Goal: Task Accomplishment & Management: Complete application form

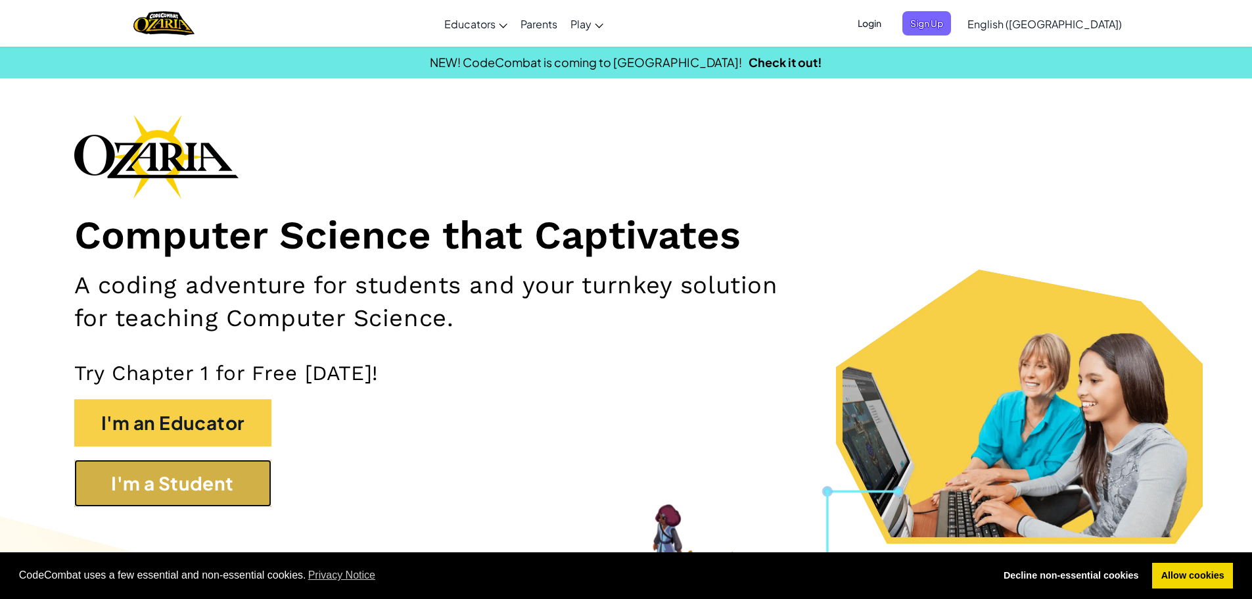
click at [210, 500] on button "I'm a Student" at bounding box center [172, 483] width 197 height 47
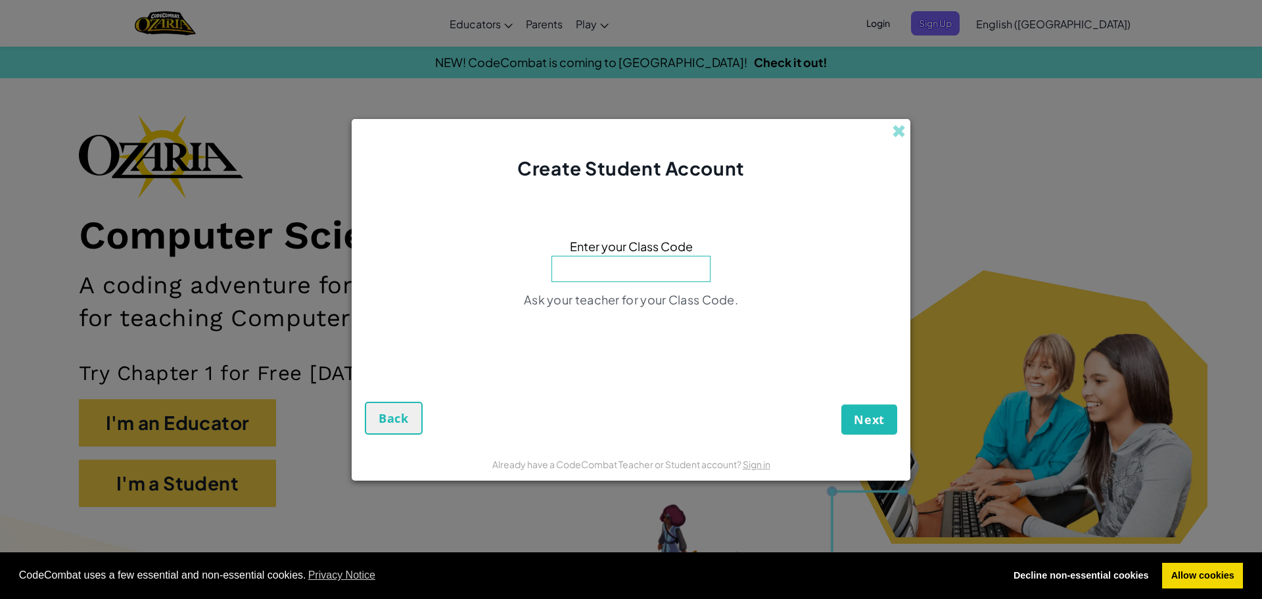
click at [1039, 345] on div "Create Student Account Enter your Class Code Ask your teacher for your Class Co…" at bounding box center [631, 299] width 1262 height 599
click at [902, 133] on span at bounding box center [899, 131] width 14 height 14
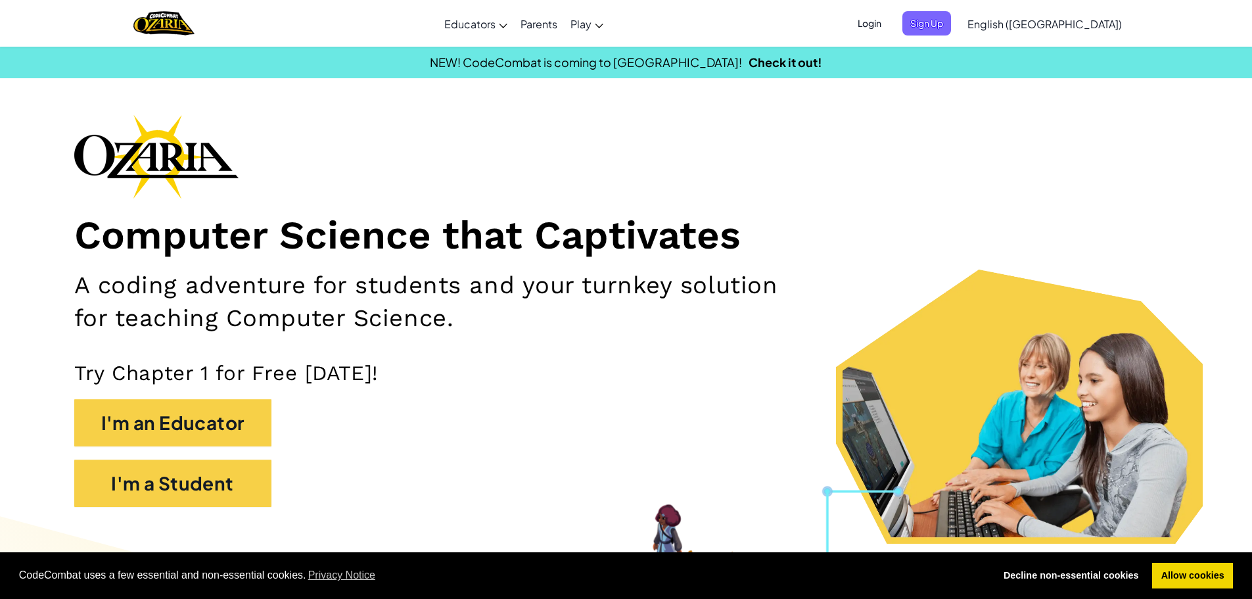
click at [889, 24] on span "Login" at bounding box center [869, 23] width 39 height 24
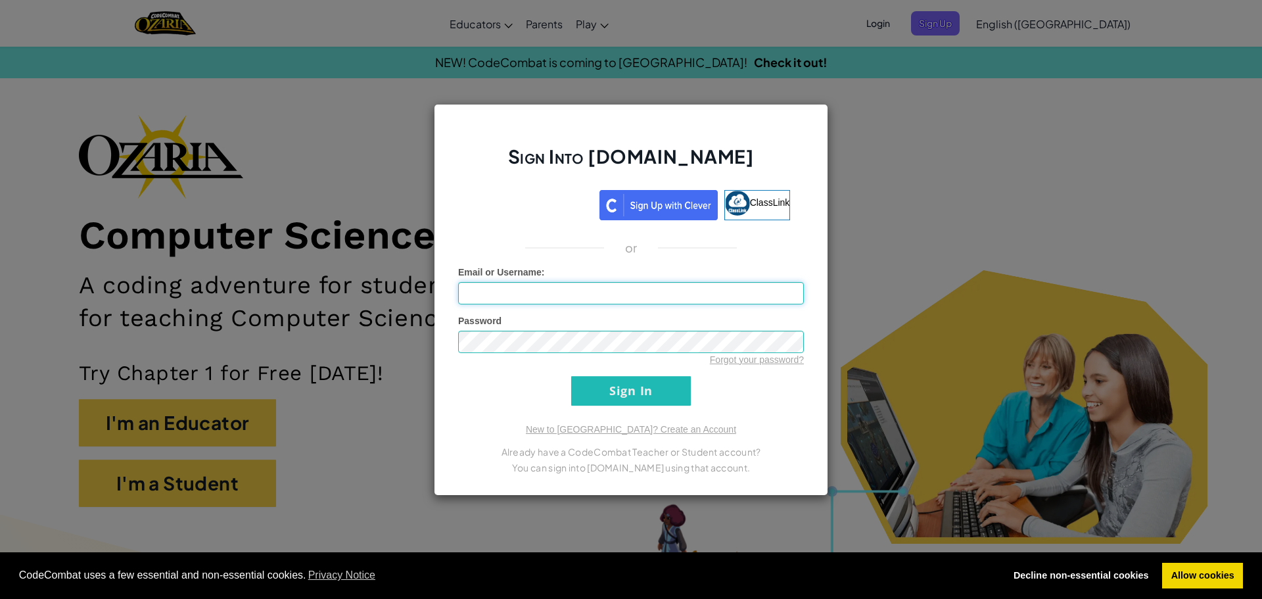
click at [531, 292] on input "Email or Username :" at bounding box center [631, 293] width 346 height 22
type input "E"
click at [620, 400] on input "Sign In" at bounding box center [631, 391] width 120 height 30
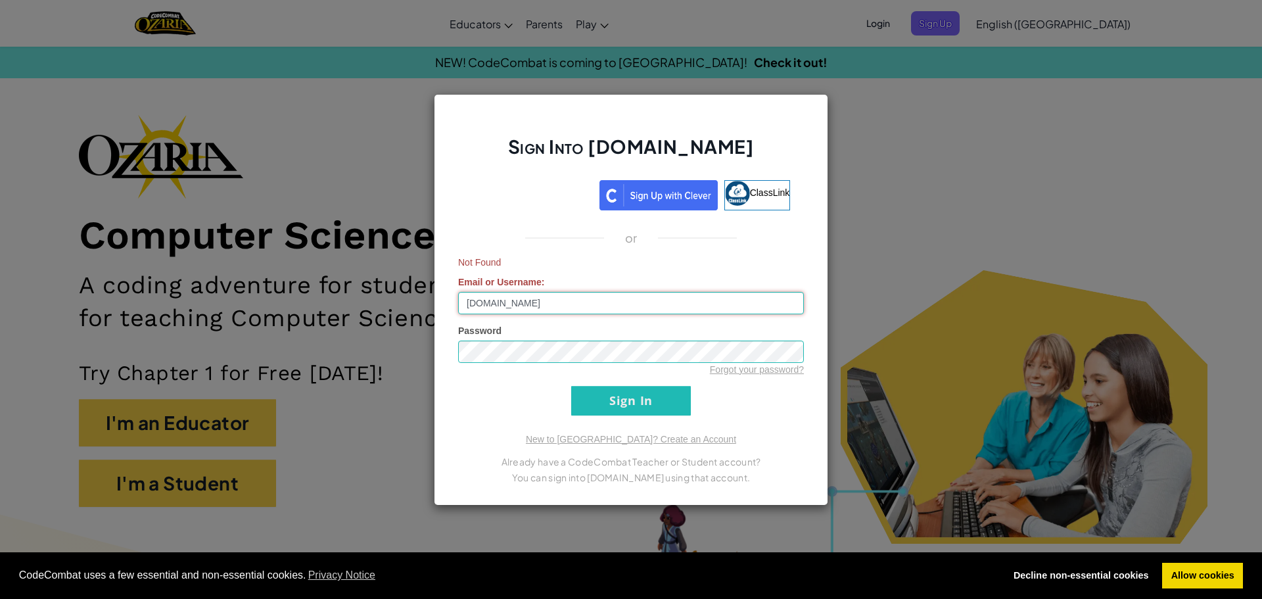
click at [596, 300] on input "[DOMAIN_NAME]" at bounding box center [631, 303] width 346 height 22
click at [598, 303] on input "[DOMAIN_NAME]" at bounding box center [631, 303] width 346 height 22
drag, startPoint x: 526, startPoint y: 332, endPoint x: 441, endPoint y: 412, distance: 116.7
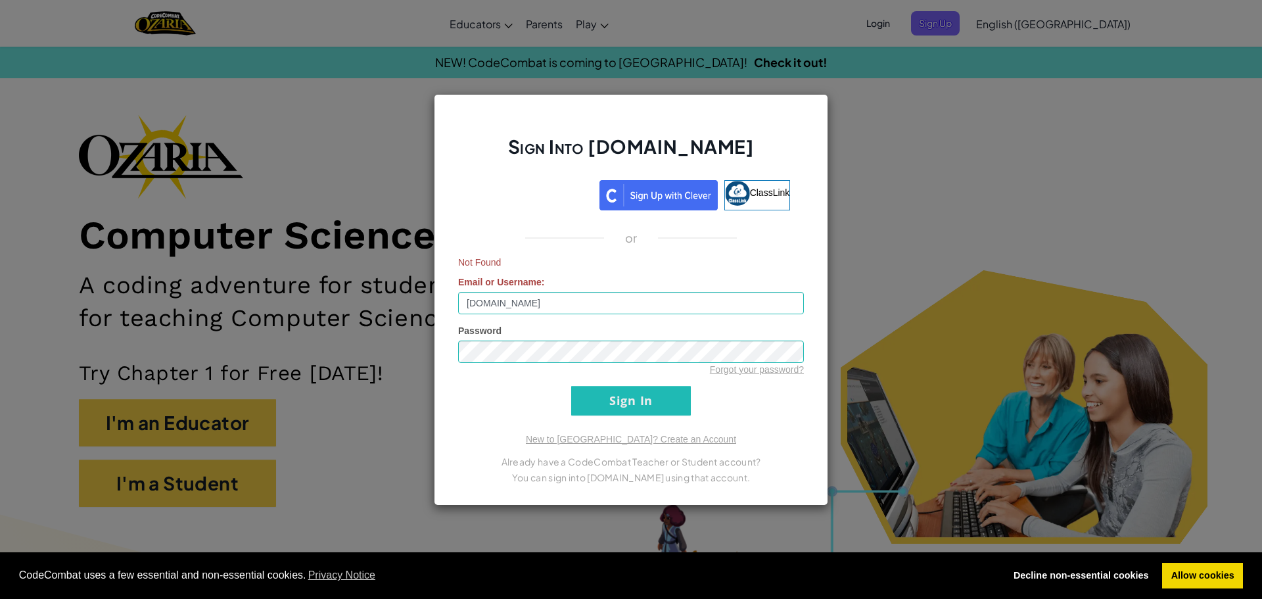
click at [525, 333] on div "Password Forgot your password?" at bounding box center [631, 350] width 346 height 52
click at [596, 299] on input "[DOMAIN_NAME]" at bounding box center [631, 303] width 346 height 22
click at [596, 300] on input "[DOMAIN_NAME]" at bounding box center [631, 303] width 346 height 22
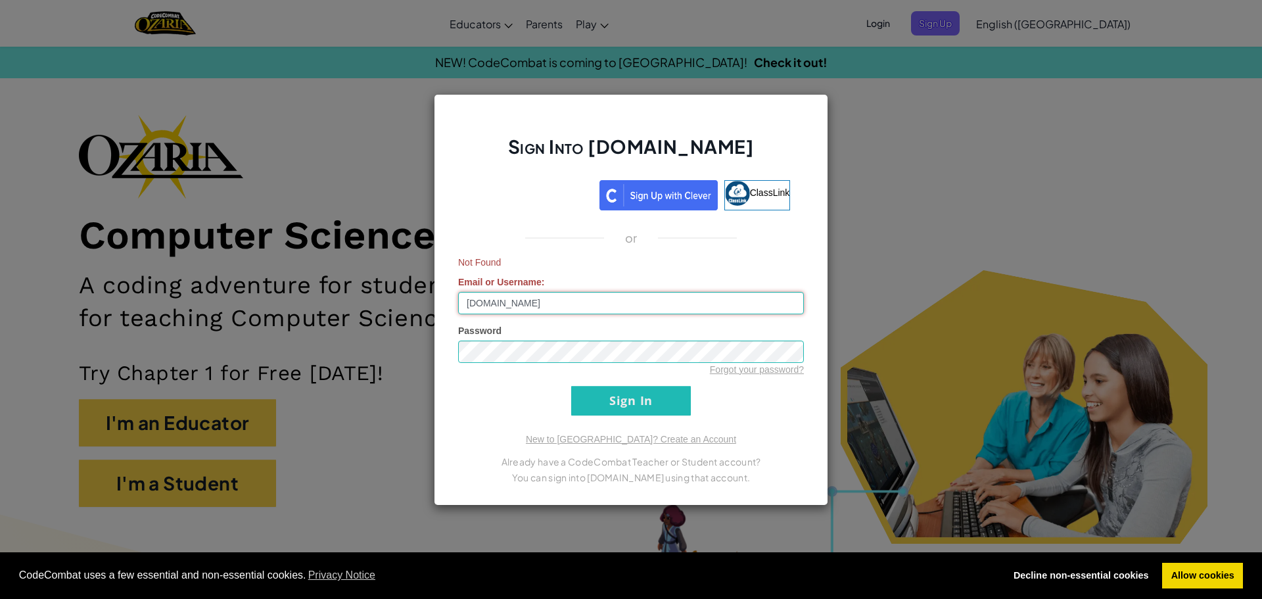
click at [597, 302] on input "[DOMAIN_NAME]" at bounding box center [631, 303] width 346 height 22
type input "[DOMAIN_NAME]"
click at [596, 400] on input "Sign In" at bounding box center [631, 401] width 120 height 30
click at [545, 337] on div "Password Forgot your password?" at bounding box center [631, 350] width 346 height 52
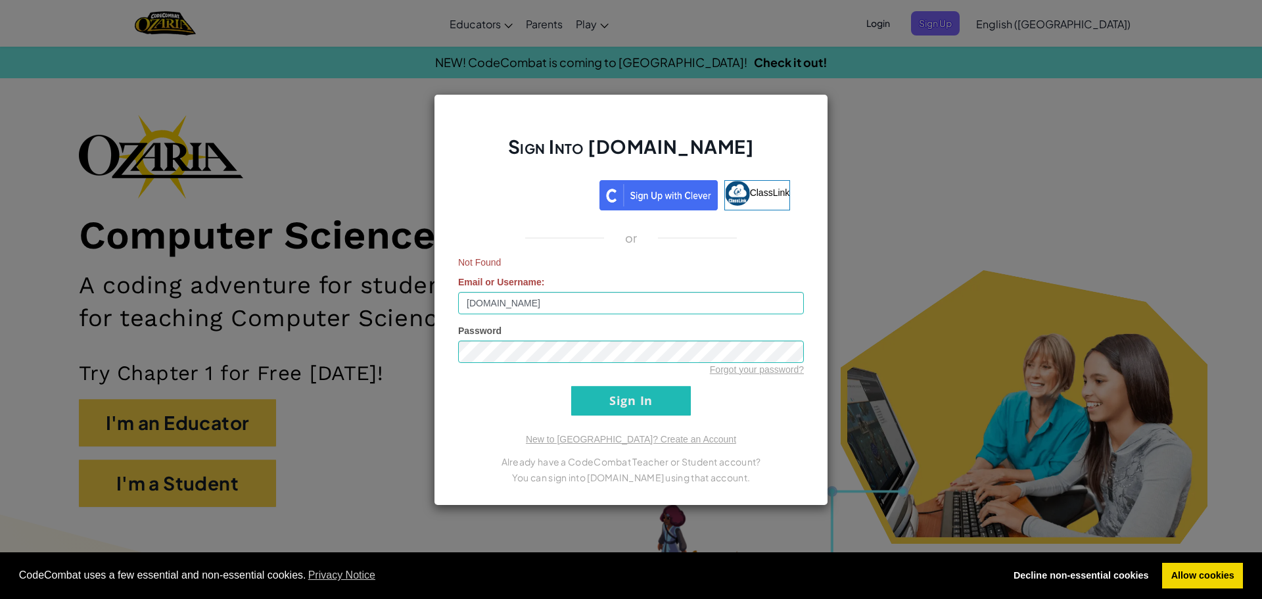
click at [906, 300] on div "Sign Into [DOMAIN_NAME] ClassLink or Not Found Email or Username : [DOMAIN_NAME…" at bounding box center [631, 299] width 1262 height 599
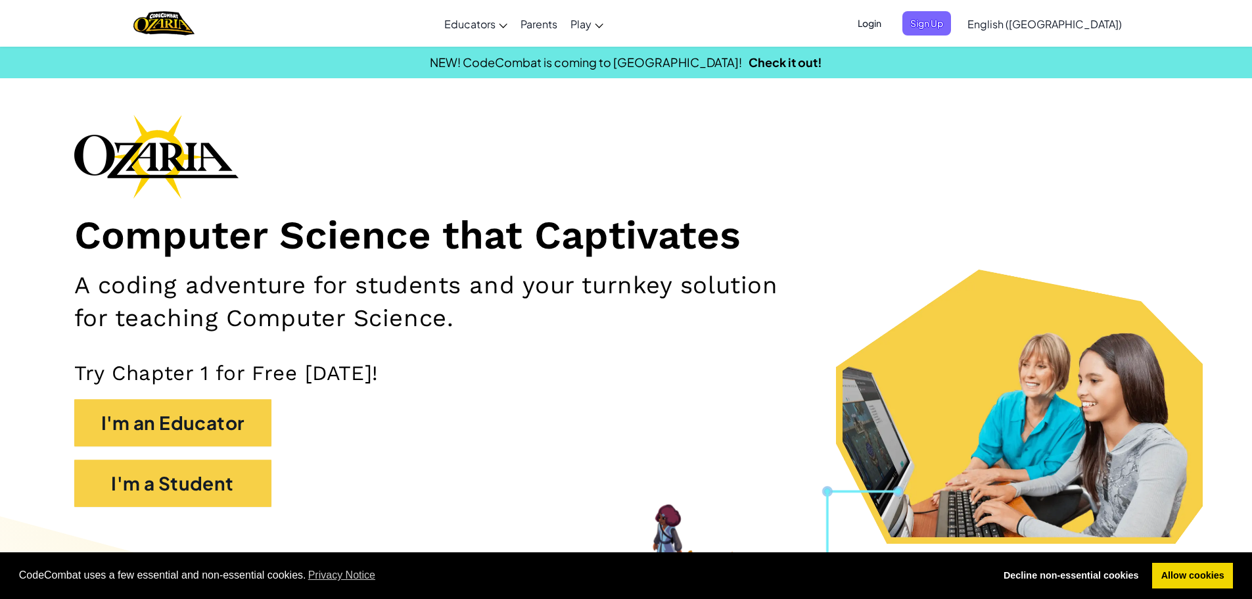
click at [889, 30] on span "Login" at bounding box center [869, 23] width 39 height 24
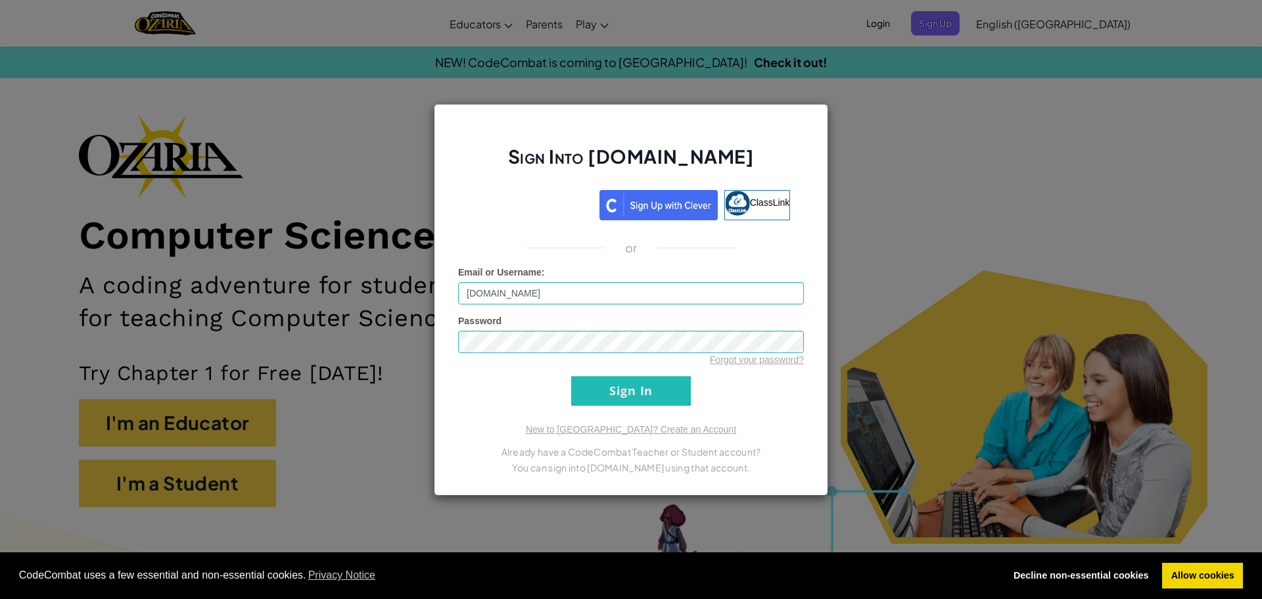
drag, startPoint x: 942, startPoint y: 183, endPoint x: 946, endPoint y: 197, distance: 13.7
click at [946, 196] on div "Sign Into [DOMAIN_NAME] ClassLink or Unknown Error Email or Username : [DOMAIN_…" at bounding box center [631, 299] width 1262 height 599
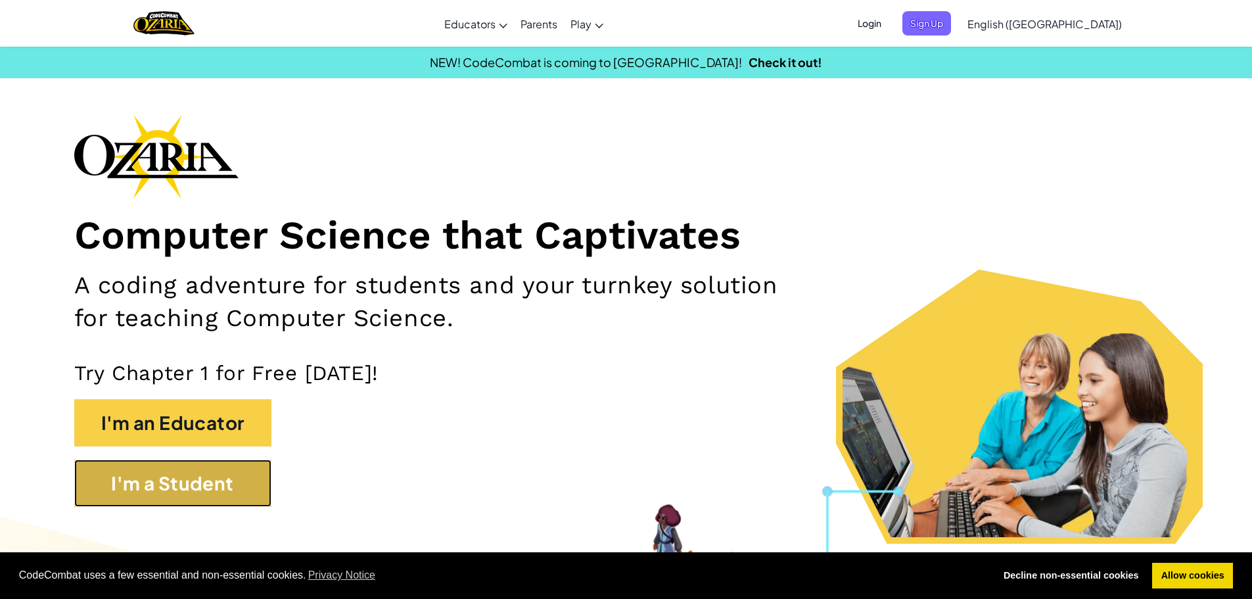
click at [158, 496] on button "I'm a Student" at bounding box center [172, 483] width 197 height 47
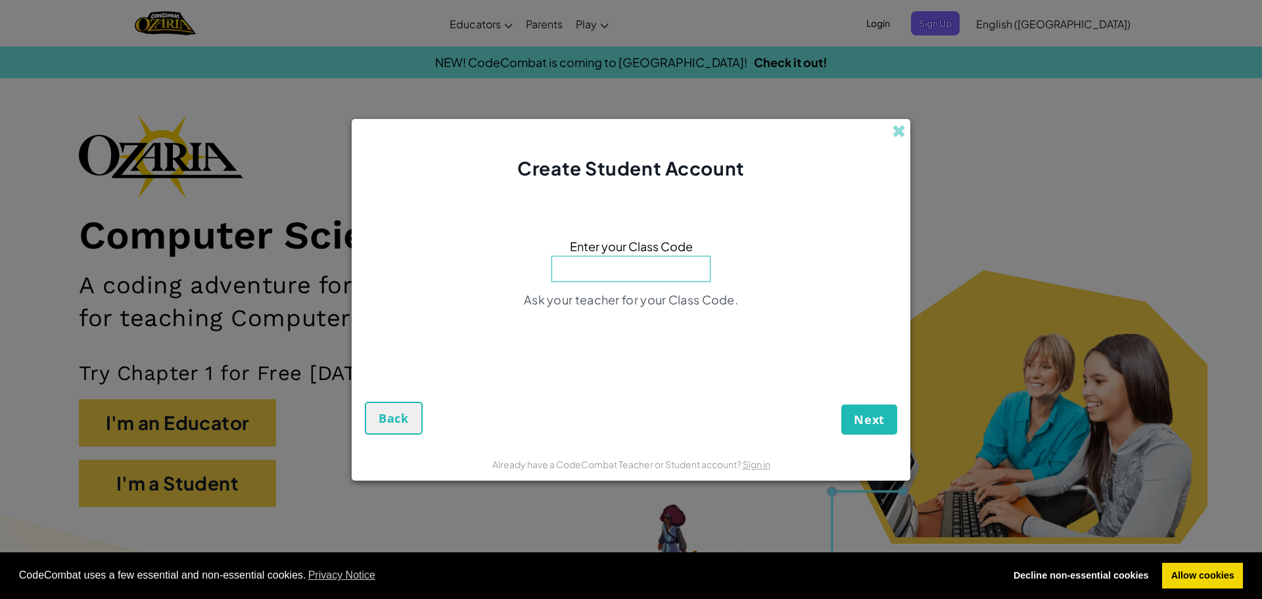
click at [634, 287] on div "Enter your Class Code Ask your teacher for your Class Code." at bounding box center [631, 277] width 532 height 164
click at [640, 270] on input at bounding box center [631, 269] width 159 height 26
drag, startPoint x: 890, startPoint y: 400, endPoint x: 878, endPoint y: 406, distance: 13.2
click at [882, 404] on div "Next Back" at bounding box center [631, 397] width 532 height 74
click at [878, 406] on button "Next" at bounding box center [869, 419] width 56 height 30
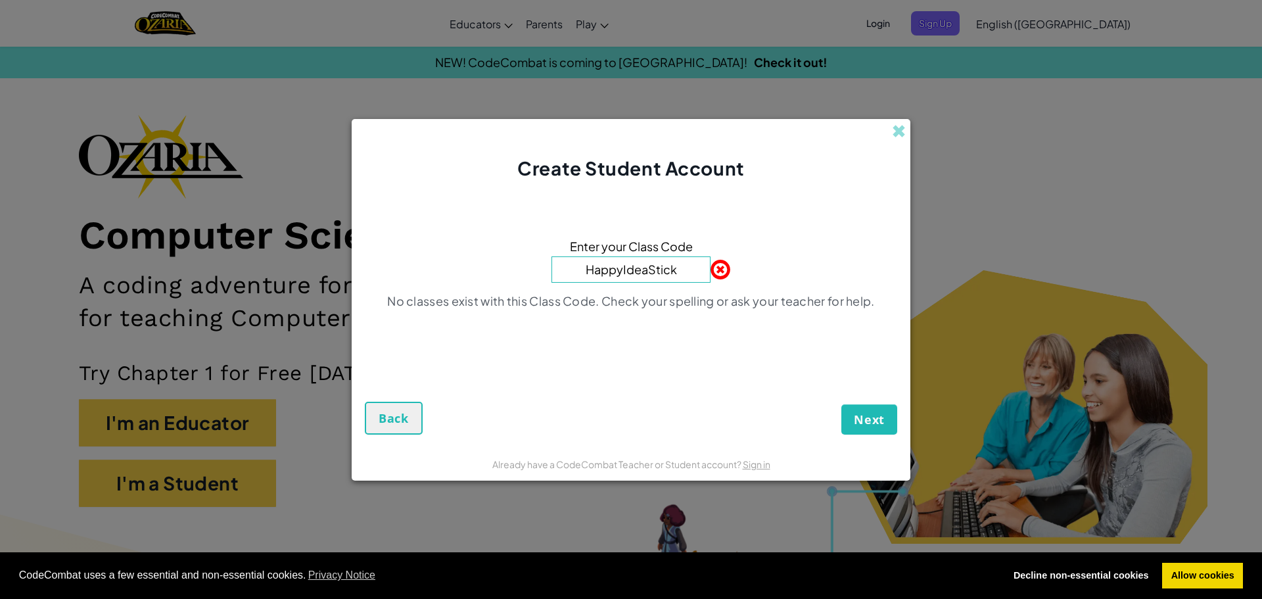
click at [880, 439] on form "Enter your Class Code HappyIdeaStick No classes exist with this Class Code. Che…" at bounding box center [631, 314] width 559 height 266
click at [883, 415] on span "Next" at bounding box center [869, 420] width 31 height 16
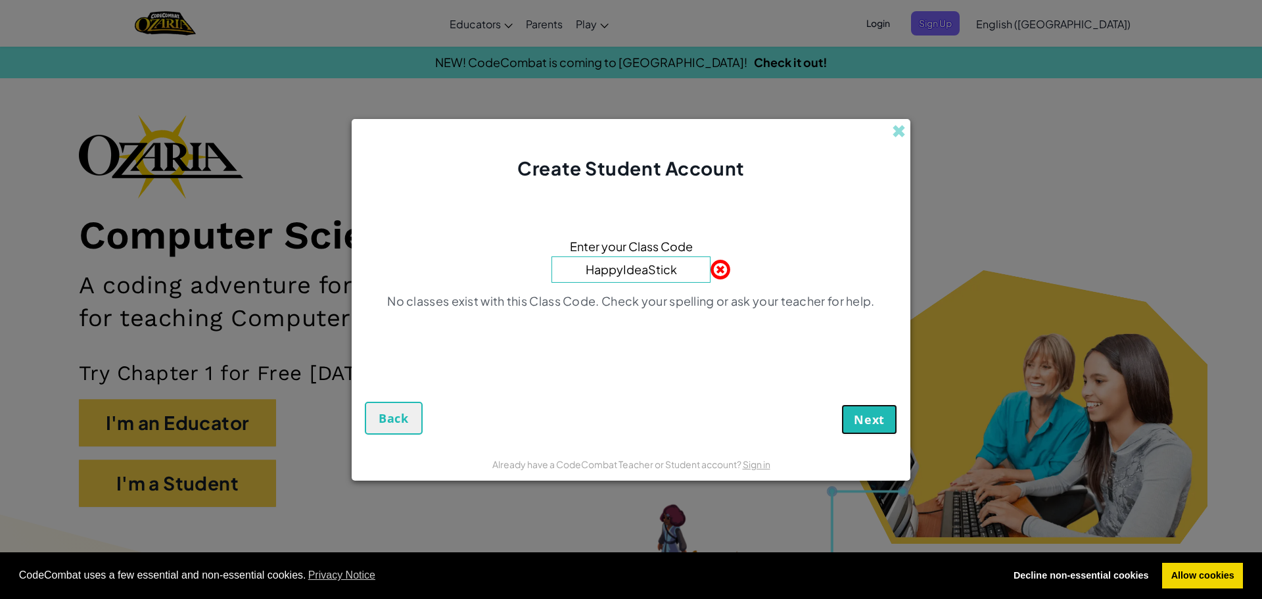
click at [883, 415] on span "Next" at bounding box center [869, 420] width 31 height 16
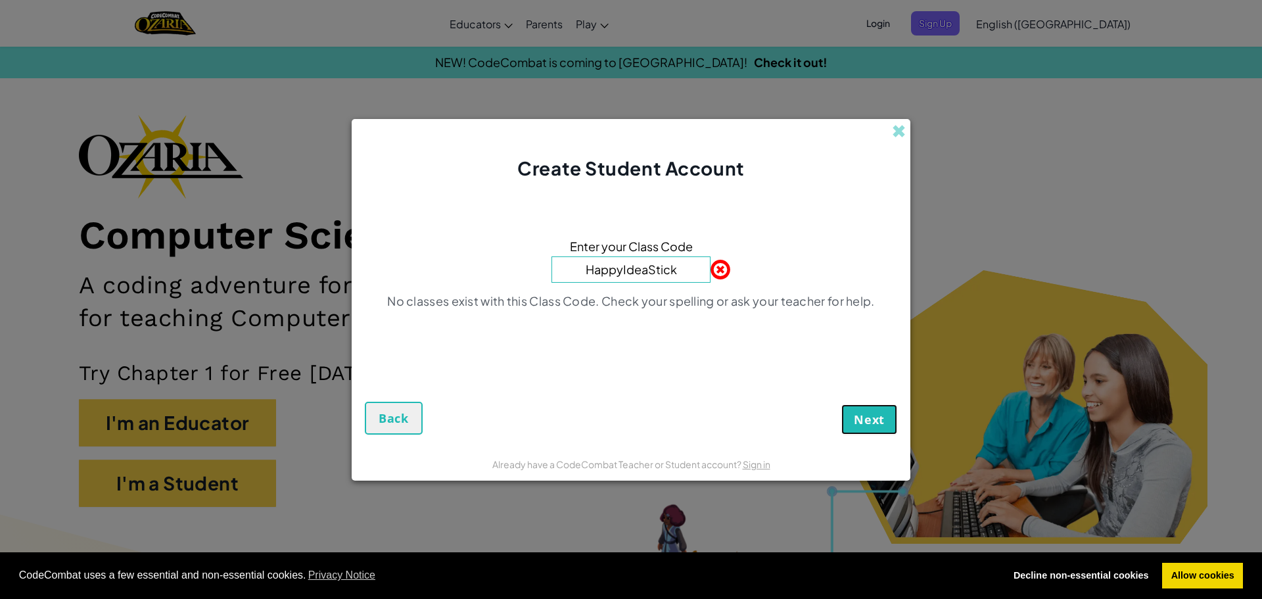
click at [883, 415] on span "Next" at bounding box center [869, 420] width 31 height 16
click at [678, 276] on input "HappyIdeaStick" at bounding box center [631, 269] width 159 height 26
type input "HappyIdeaStick"
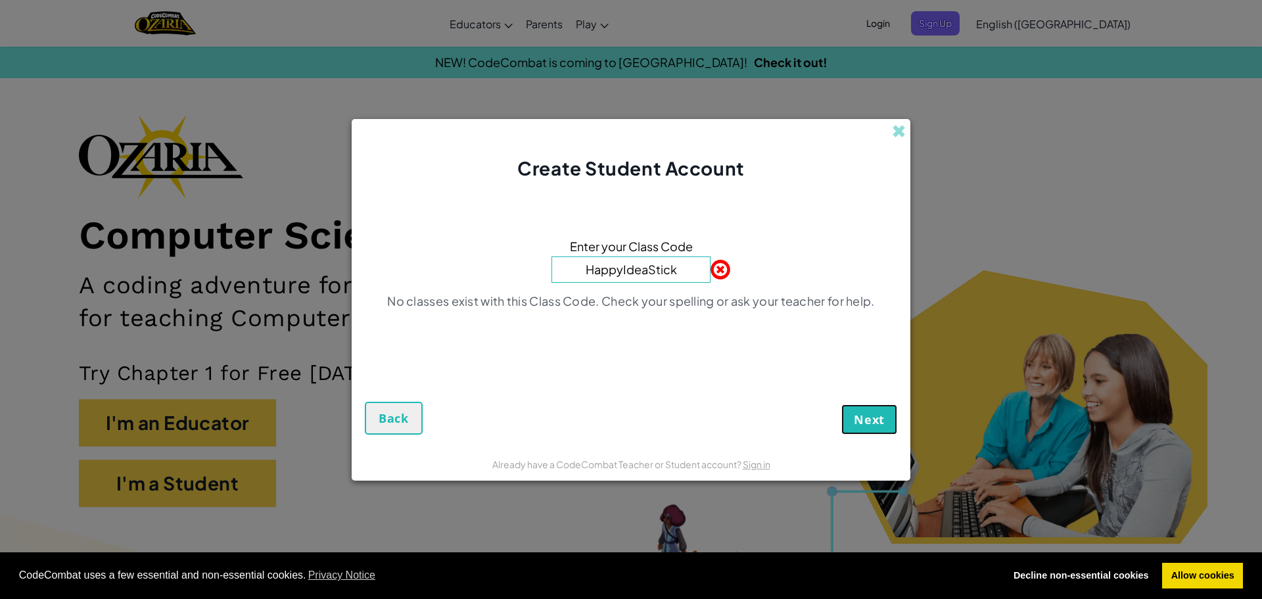
click at [882, 429] on button "Next" at bounding box center [869, 419] width 56 height 30
click at [866, 412] on span "Next" at bounding box center [869, 420] width 31 height 16
click at [863, 413] on span "Next" at bounding box center [869, 420] width 31 height 16
click at [861, 412] on span "Next" at bounding box center [869, 420] width 31 height 16
click at [892, 124] on span at bounding box center [899, 131] width 14 height 14
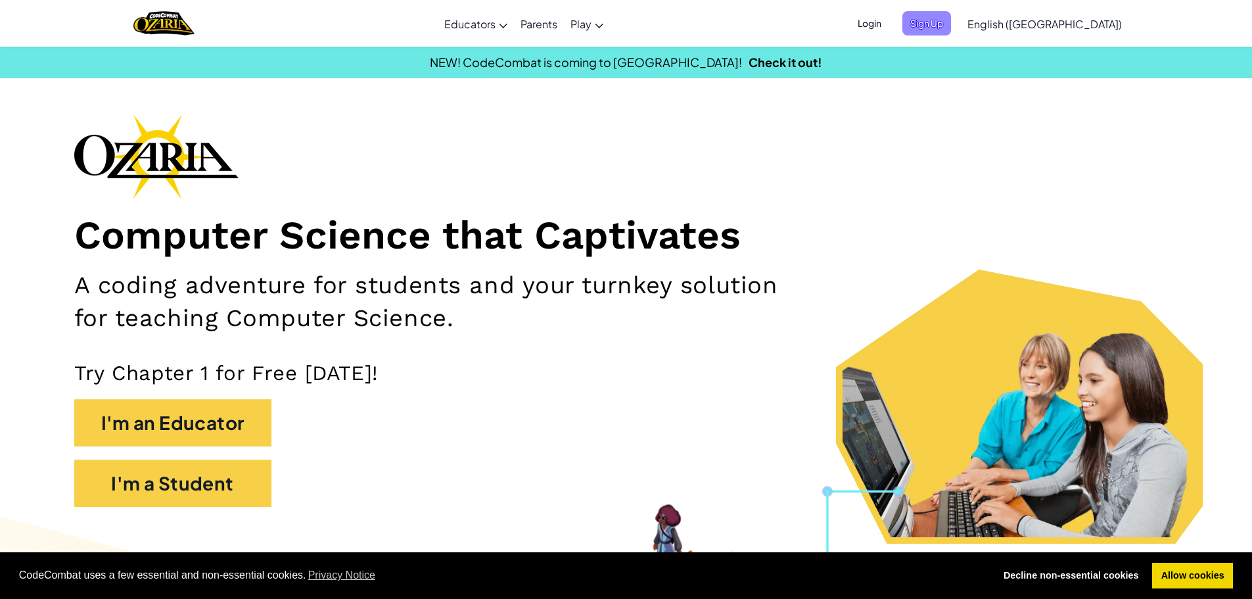
click at [951, 28] on span "Sign Up" at bounding box center [927, 23] width 49 height 24
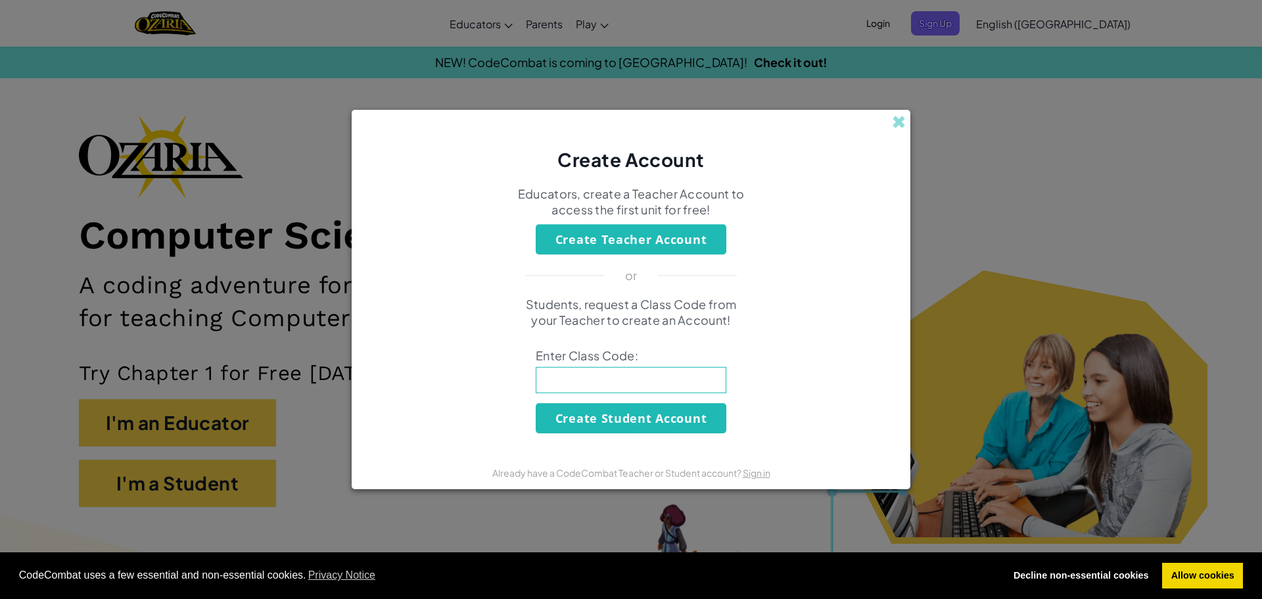
drag, startPoint x: 947, startPoint y: 100, endPoint x: 932, endPoint y: 109, distance: 18.3
click at [936, 107] on div "Create Account Educators, create a Teacher Account to access the first unit for…" at bounding box center [631, 299] width 1262 height 599
click at [898, 126] on span at bounding box center [899, 122] width 14 height 14
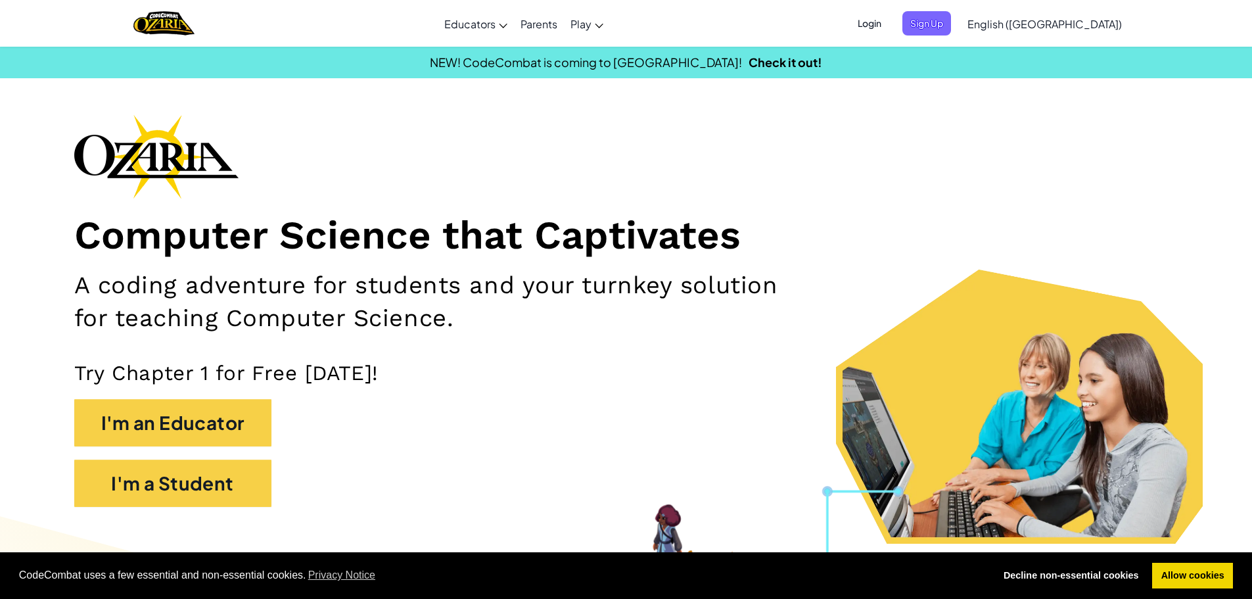
click at [889, 15] on span "Login" at bounding box center [869, 23] width 39 height 24
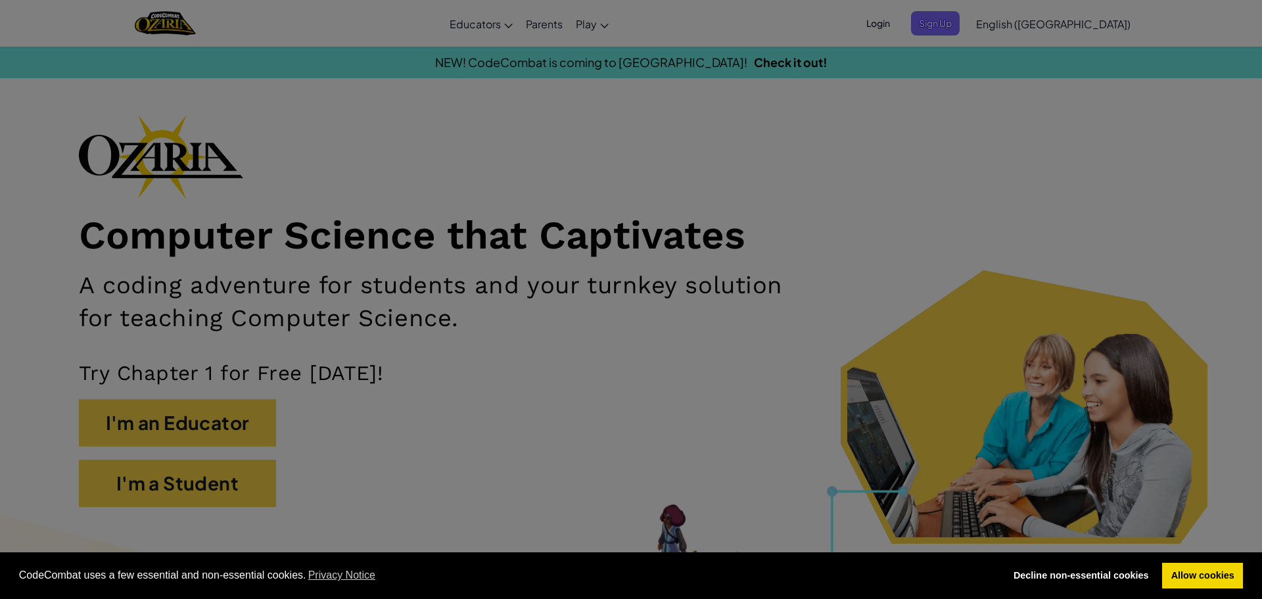
type input "[DOMAIN_NAME]"
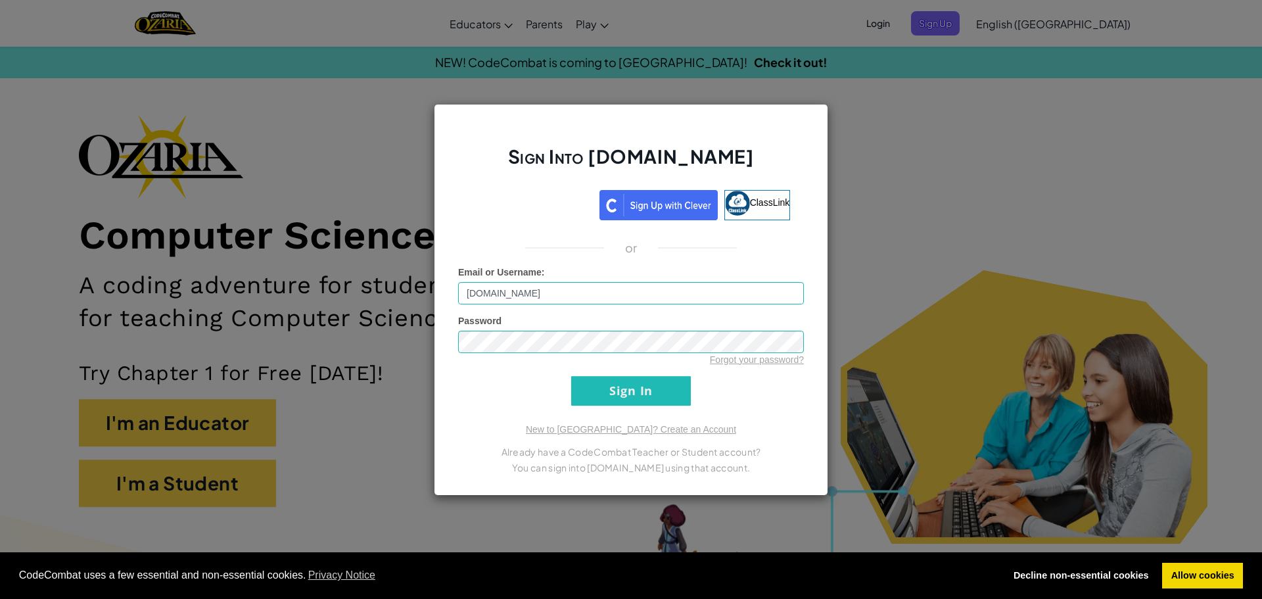
click at [983, 165] on div "Sign Into [DOMAIN_NAME] ClassLink or Unknown Error Email or Username : [DOMAIN_…" at bounding box center [631, 299] width 1262 height 599
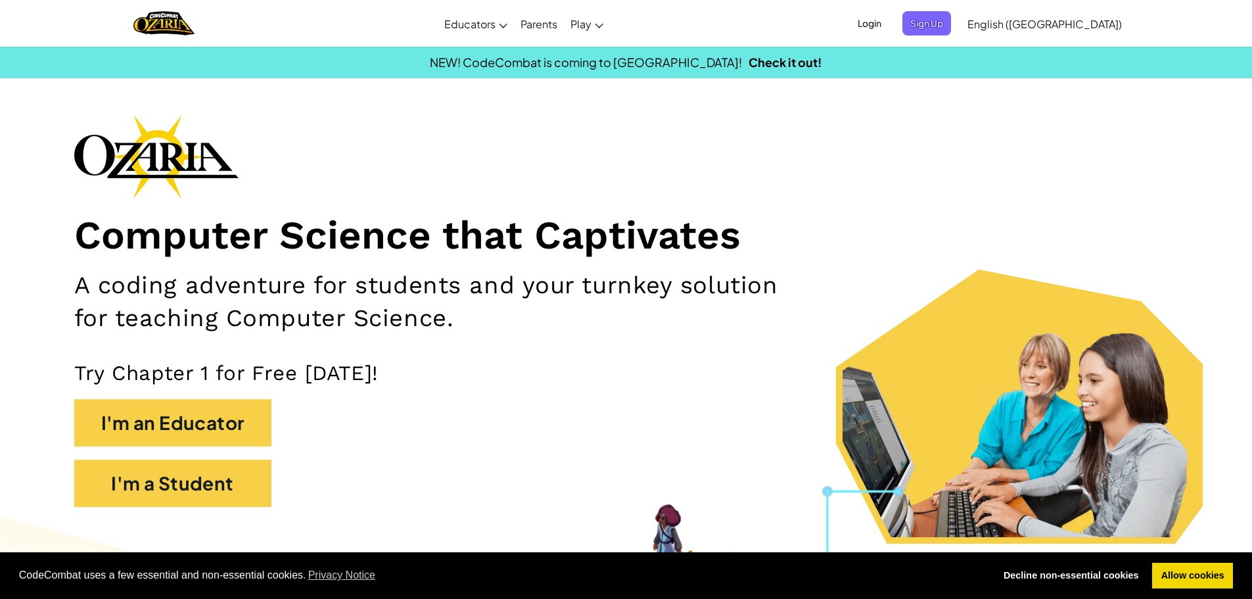
click at [889, 28] on span "Login" at bounding box center [869, 23] width 39 height 24
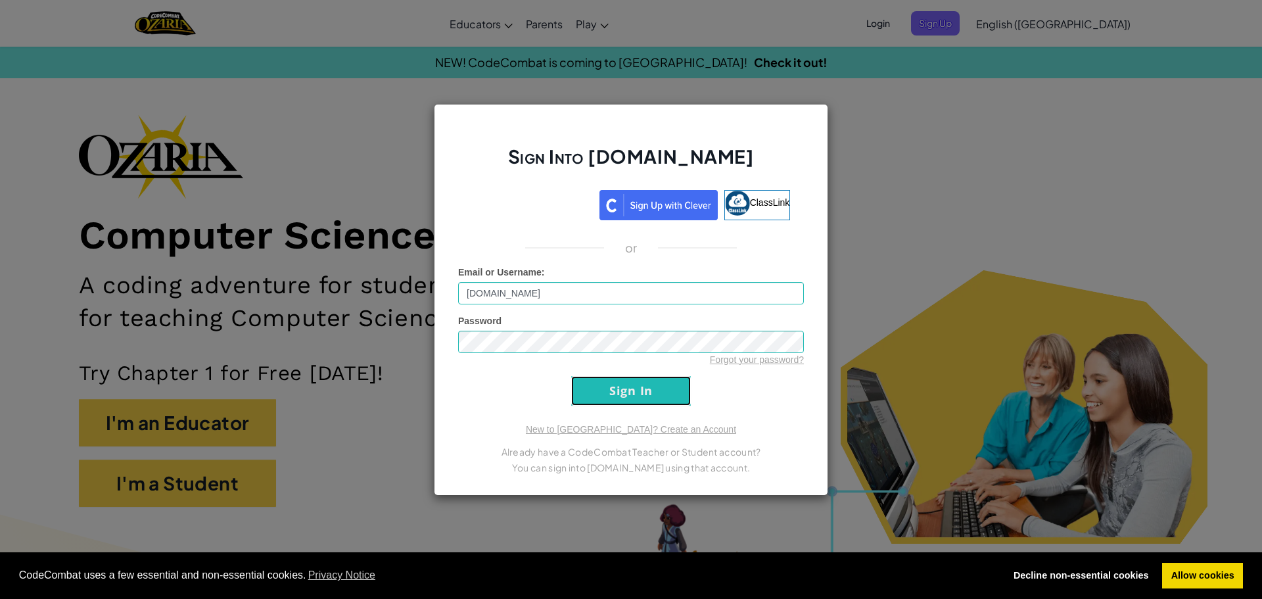
click at [610, 385] on input "Sign In" at bounding box center [631, 391] width 120 height 30
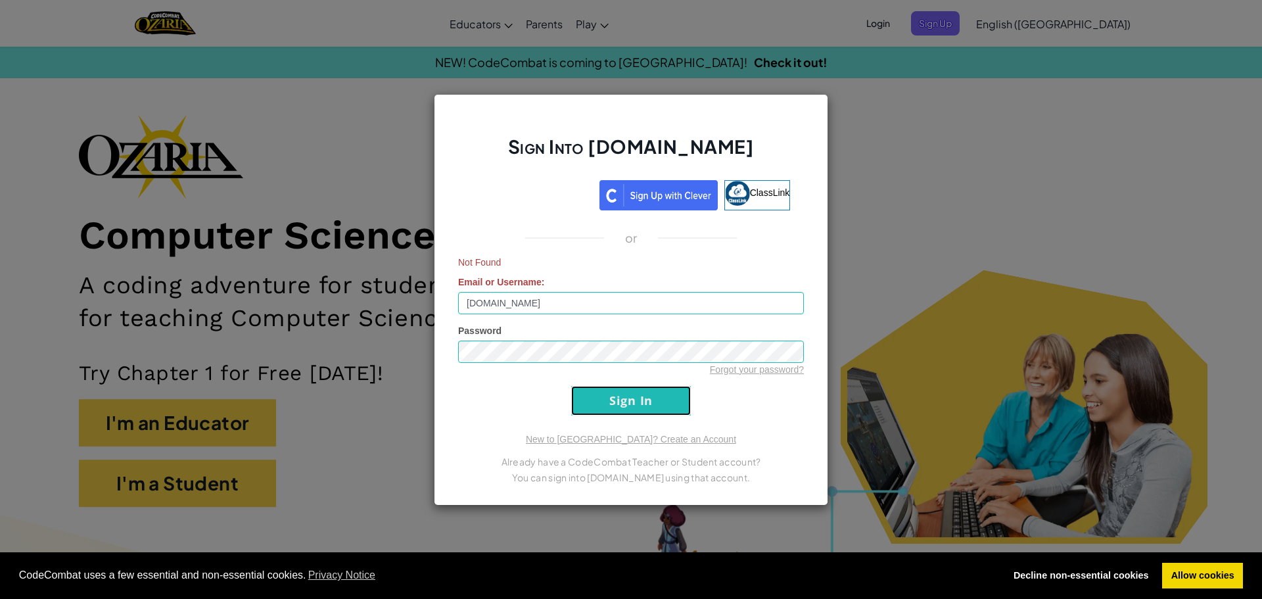
click at [610, 386] on input "Sign In" at bounding box center [631, 401] width 120 height 30
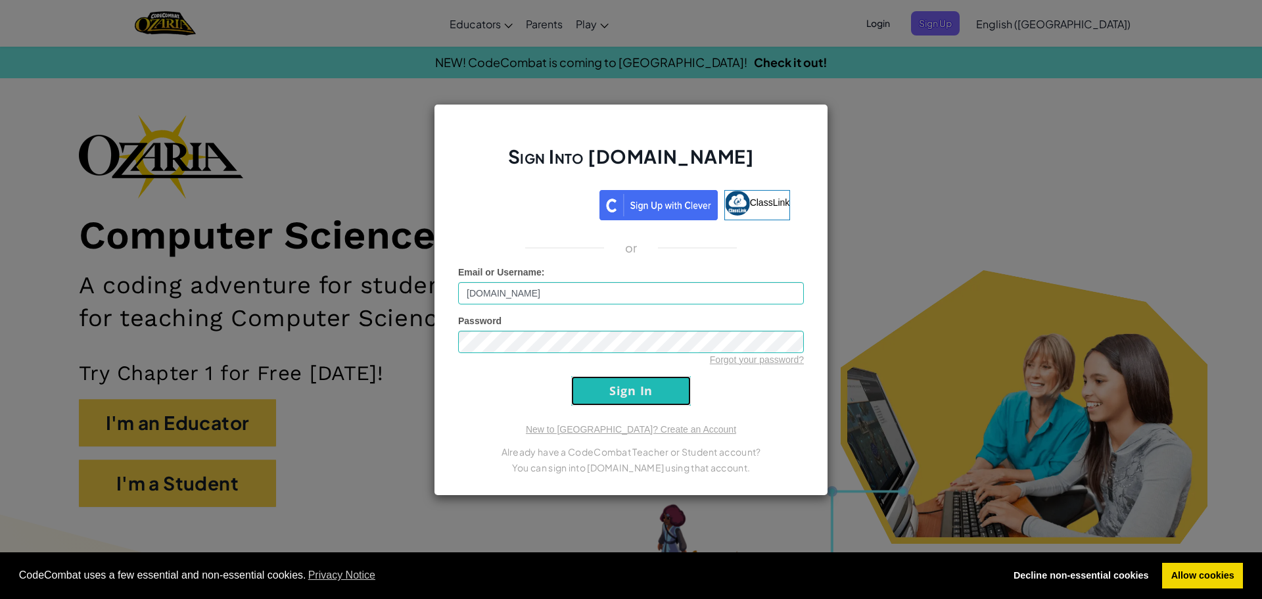
click at [610, 385] on input "Sign In" at bounding box center [631, 391] width 120 height 30
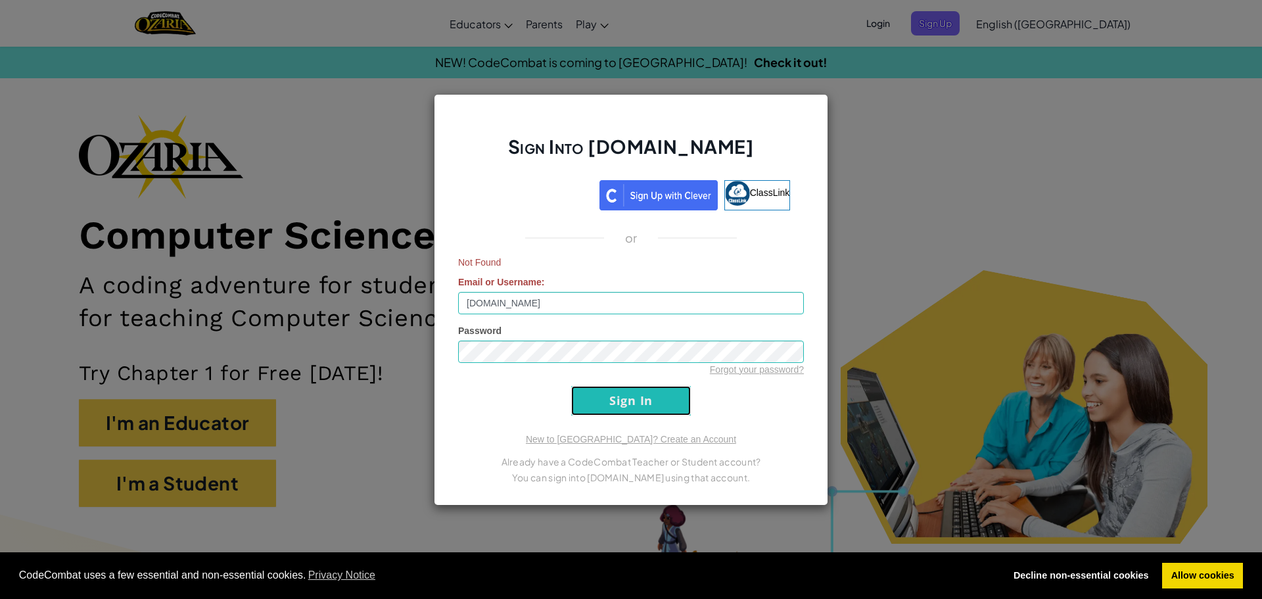
click at [611, 386] on input "Sign In" at bounding box center [631, 401] width 120 height 30
click at [613, 384] on form "Not Found Email or Username : [DOMAIN_NAME] Password Forgot your password? Sign…" at bounding box center [631, 336] width 346 height 160
click at [615, 383] on form "Not Found Email or Username : [DOMAIN_NAME] Password Forgot your password? Sign…" at bounding box center [631, 336] width 346 height 160
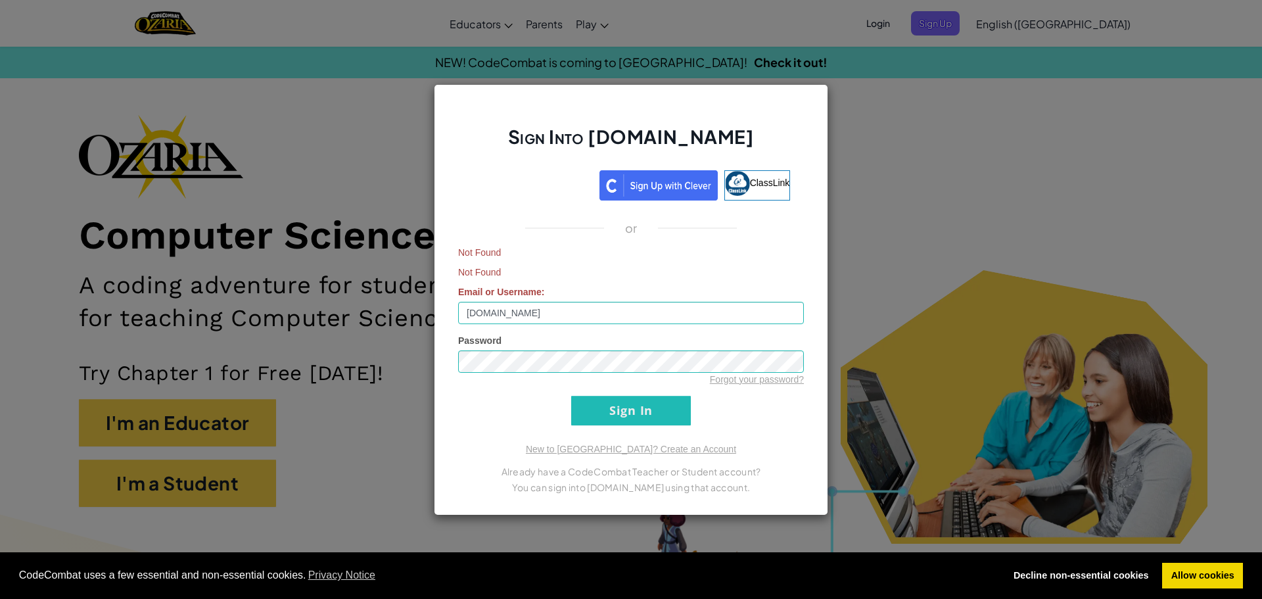
click at [615, 383] on div "Forgot your password?" at bounding box center [631, 379] width 346 height 13
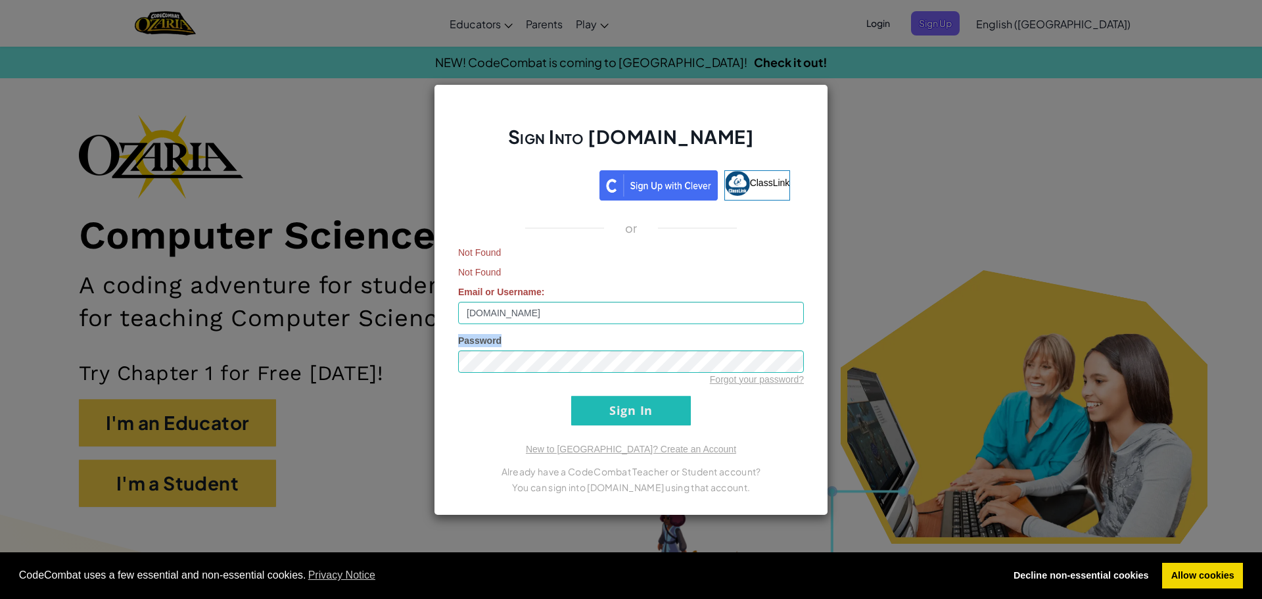
click at [615, 383] on div "Forgot your password?" at bounding box center [631, 379] width 346 height 13
drag, startPoint x: 642, startPoint y: 318, endPoint x: 402, endPoint y: 345, distance: 242.2
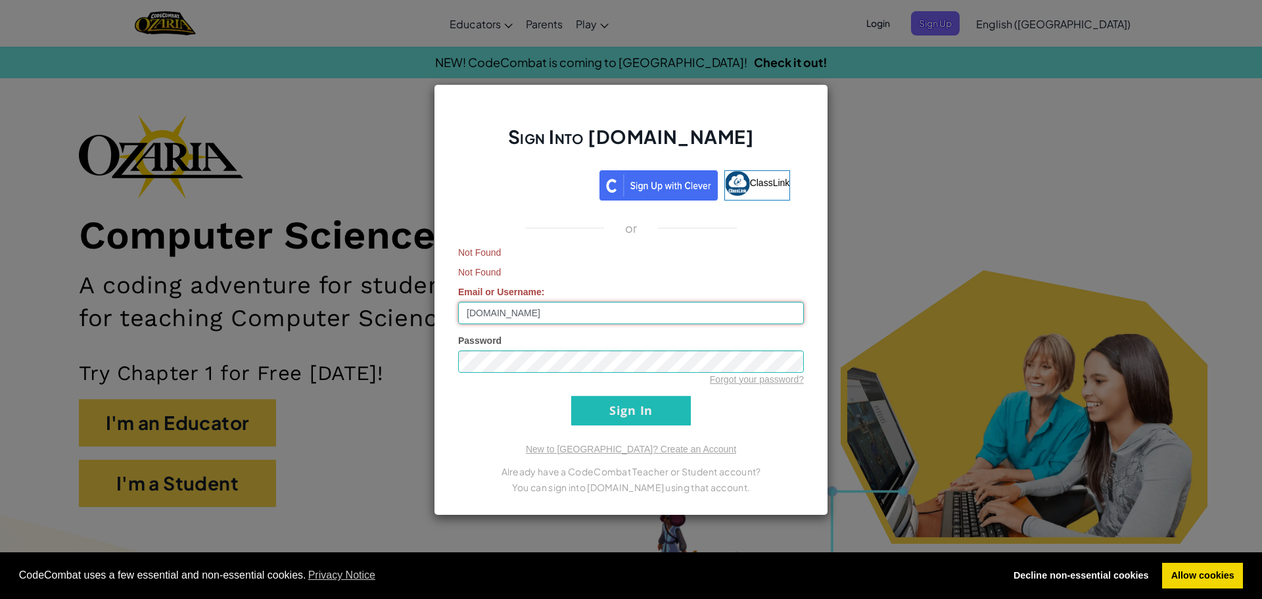
click at [402, 345] on div "Sign Into [DOMAIN_NAME] ClassLink or Not Found Not Found Email or Username : [D…" at bounding box center [631, 299] width 1262 height 599
click at [611, 411] on input "Sign In" at bounding box center [631, 411] width 120 height 30
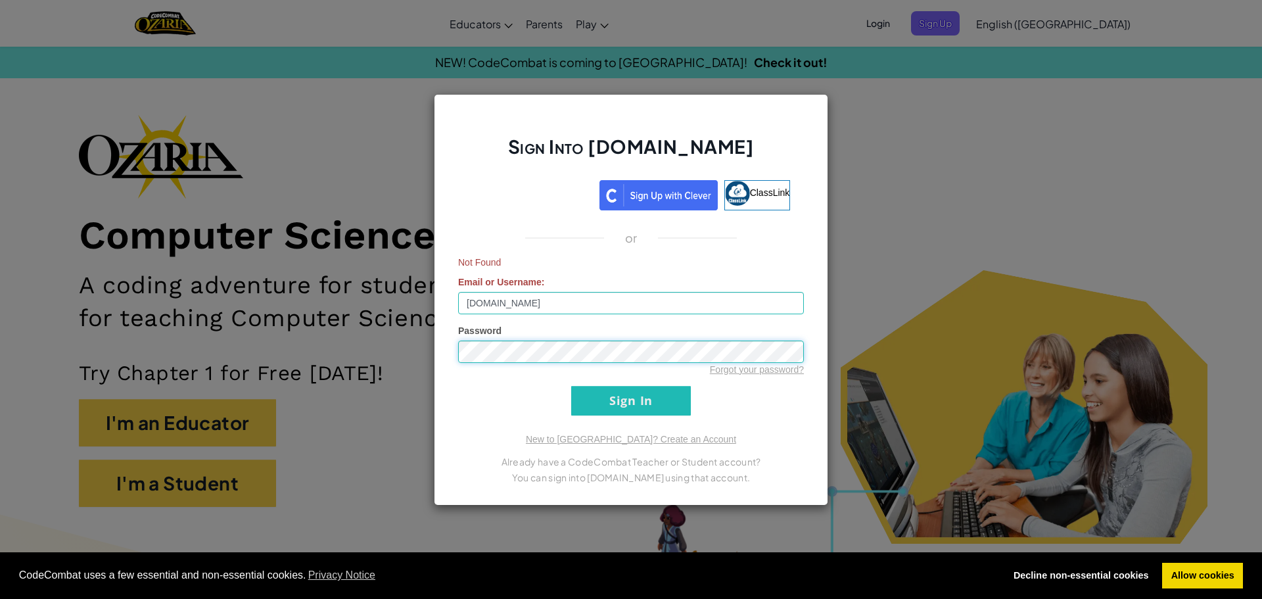
click at [439, 352] on div "Sign Into [DOMAIN_NAME] ClassLink or Not Found Email or Username : [DOMAIN_NAME…" at bounding box center [631, 300] width 394 height 412
drag, startPoint x: 445, startPoint y: 352, endPoint x: 813, endPoint y: 258, distance: 379.8
click at [783, 264] on span "Not Found" at bounding box center [631, 262] width 346 height 13
click at [382, 342] on div "Sign Into [DOMAIN_NAME] ClassLink or Not Found Email or Username : [DOMAIN_NAME…" at bounding box center [631, 299] width 1262 height 599
click at [749, 403] on form "Not Found Email or Username : [DOMAIN_NAME] Password Forgot your password? Sign…" at bounding box center [631, 336] width 346 height 160
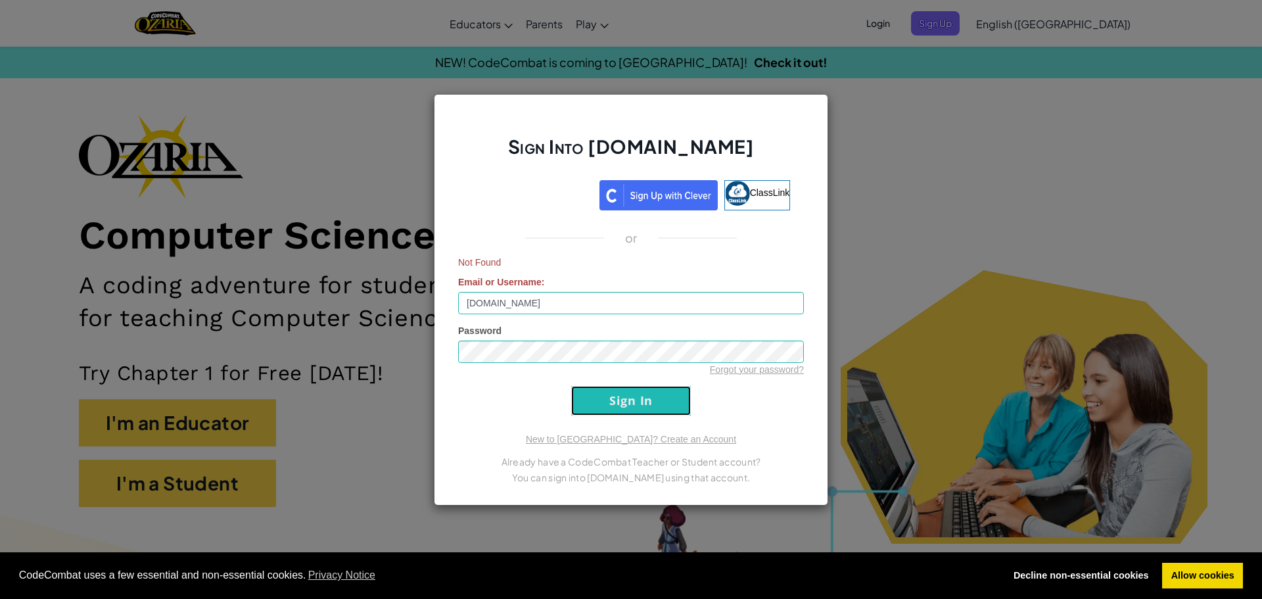
click at [656, 397] on input "Sign In" at bounding box center [631, 401] width 120 height 30
click at [667, 283] on div "Not Found Email or Username : [DOMAIN_NAME]" at bounding box center [631, 285] width 346 height 59
click at [659, 304] on input "[DOMAIN_NAME]" at bounding box center [631, 303] width 346 height 22
click at [665, 276] on div "Not Found Email or Username : [DOMAIN_NAME]" at bounding box center [631, 285] width 346 height 59
click at [536, 306] on input "[DOMAIN_NAME]" at bounding box center [631, 303] width 346 height 22
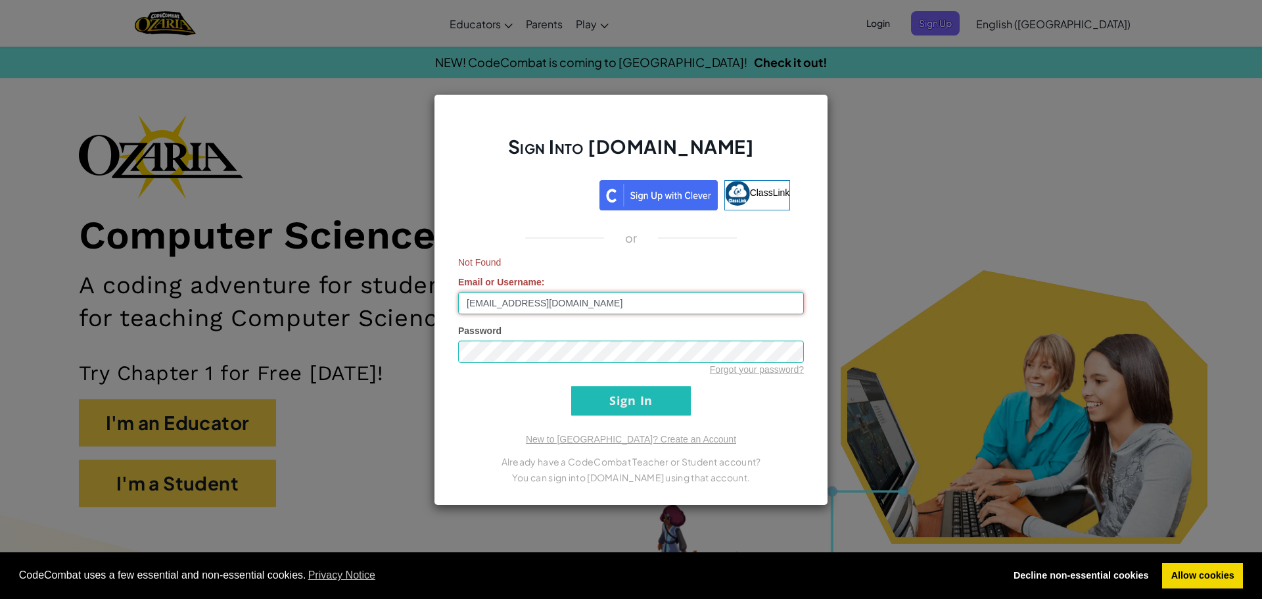
type input "[EMAIL_ADDRESS][DOMAIN_NAME]"
click at [904, 352] on div "Sign Into [DOMAIN_NAME] ClassLink or Not Found Email or Username : [EMAIL_ADDRE…" at bounding box center [631, 299] width 1262 height 599
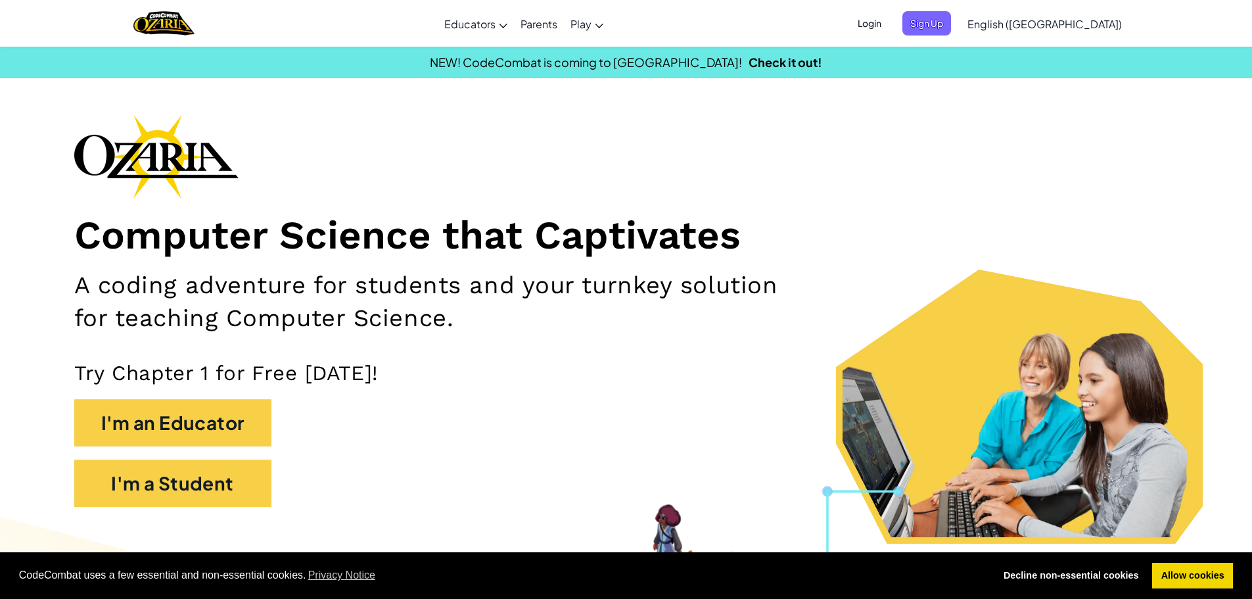
click at [889, 16] on span "Login" at bounding box center [869, 23] width 39 height 24
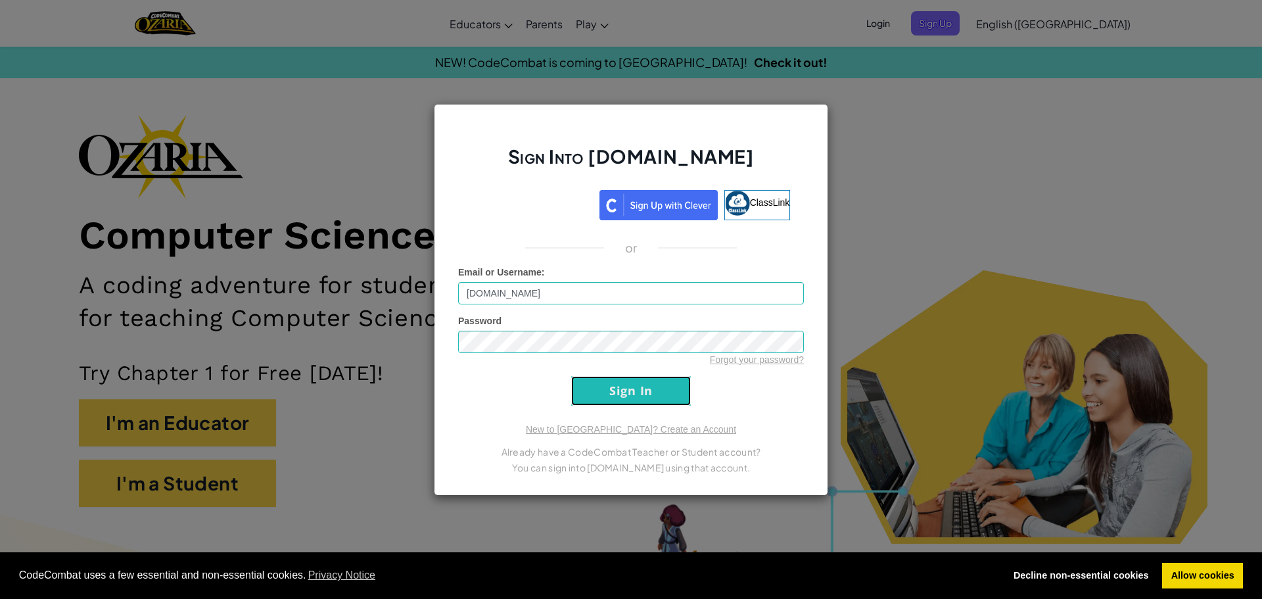
click at [624, 400] on input "Sign In" at bounding box center [631, 391] width 120 height 30
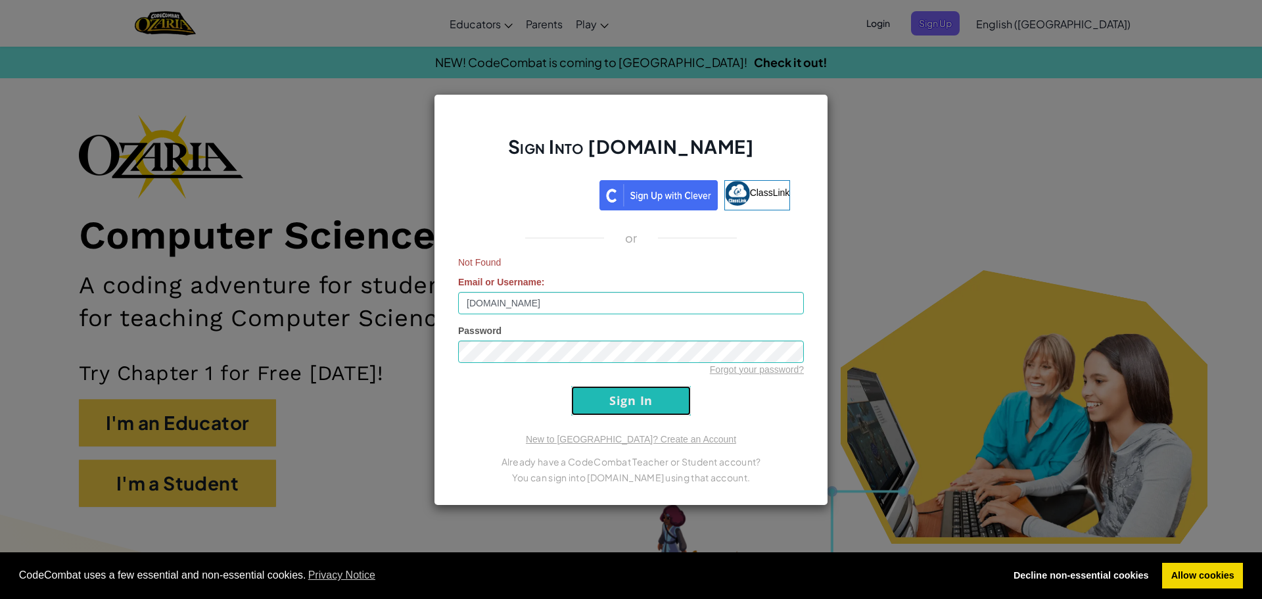
click at [624, 400] on input "Sign In" at bounding box center [631, 401] width 120 height 30
click at [534, 304] on input "[DOMAIN_NAME]" at bounding box center [631, 303] width 346 height 22
type input "[EMAIL_ADDRESS][DOMAIN_NAME]"
click at [614, 393] on input "Sign In" at bounding box center [631, 401] width 120 height 30
